Goal: Transaction & Acquisition: Purchase product/service

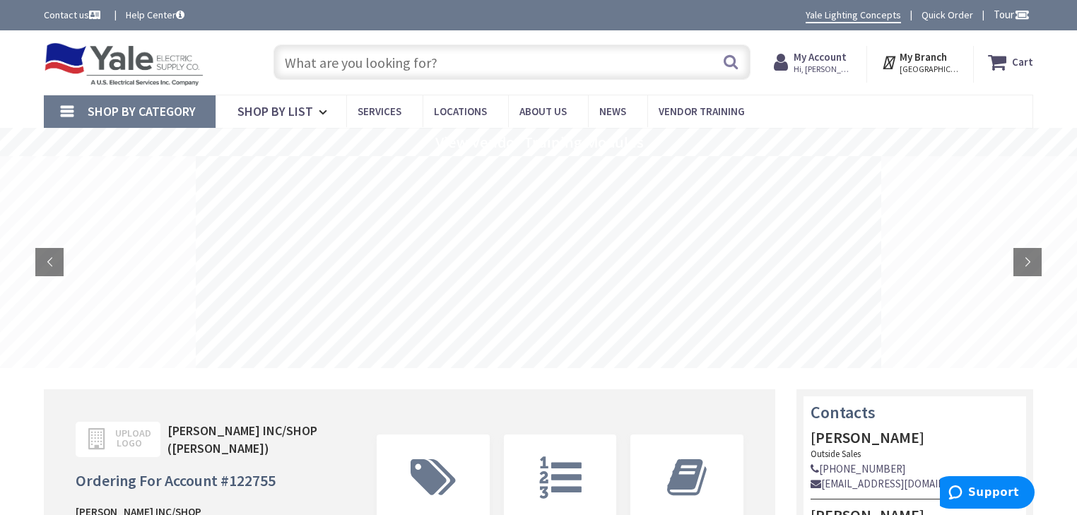
click at [423, 65] on input "text" at bounding box center [511, 62] width 477 height 35
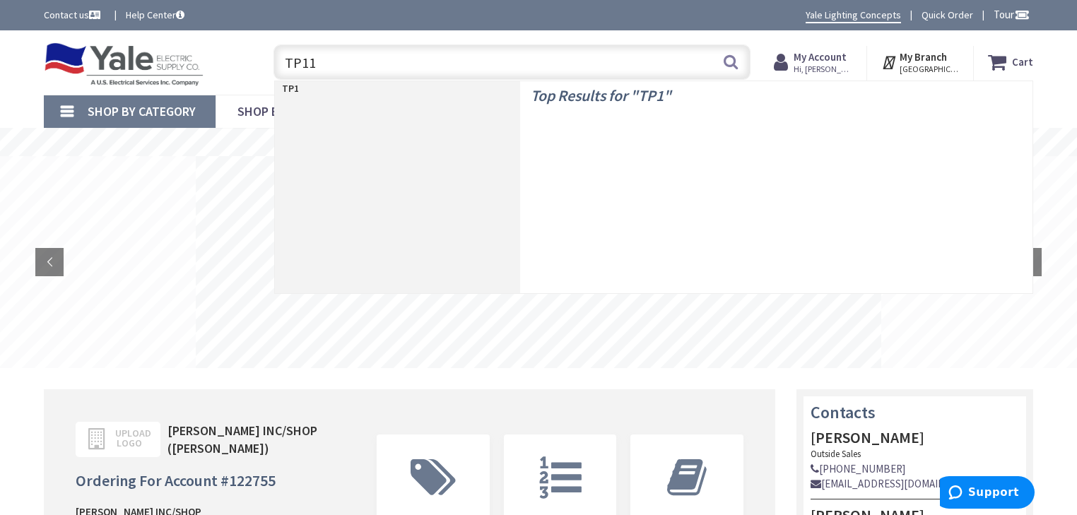
type input "TP116"
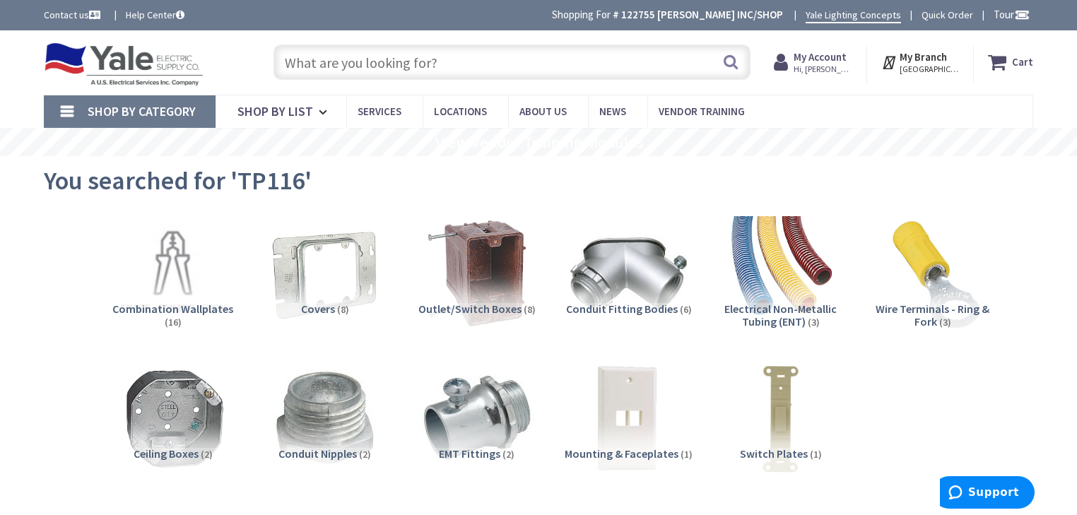
click at [490, 62] on input "text" at bounding box center [511, 62] width 477 height 35
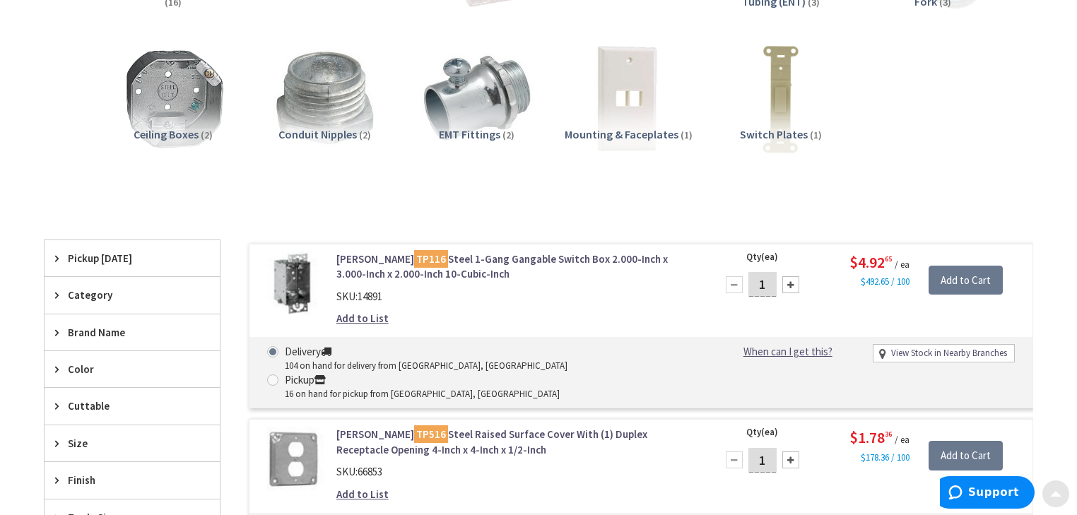
scroll to position [339, 0]
